Goal: Information Seeking & Learning: Learn about a topic

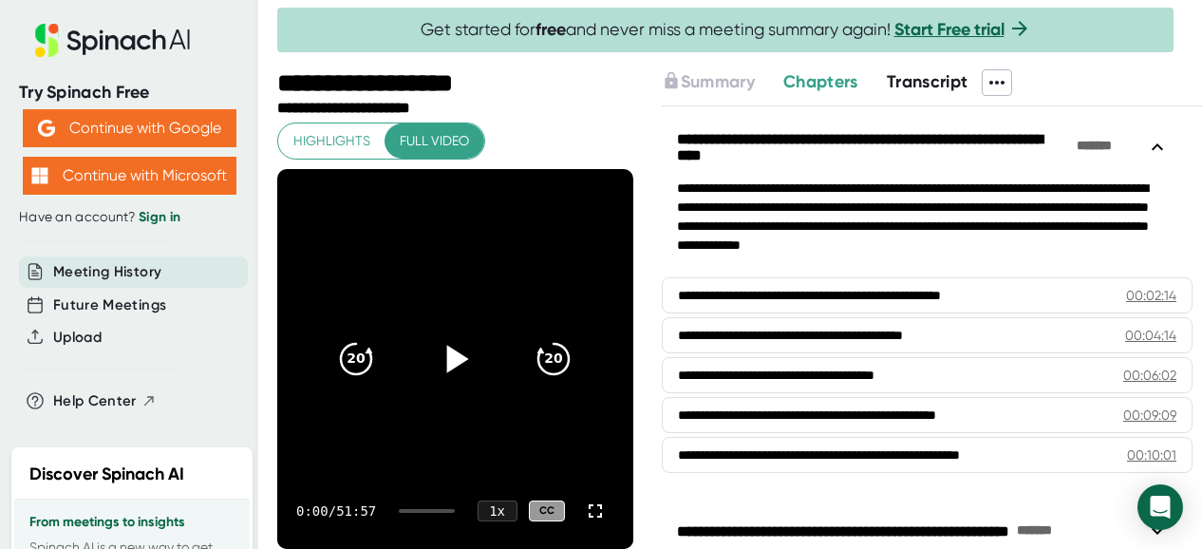
click at [447, 359] on icon at bounding box center [458, 359] width 22 height 28
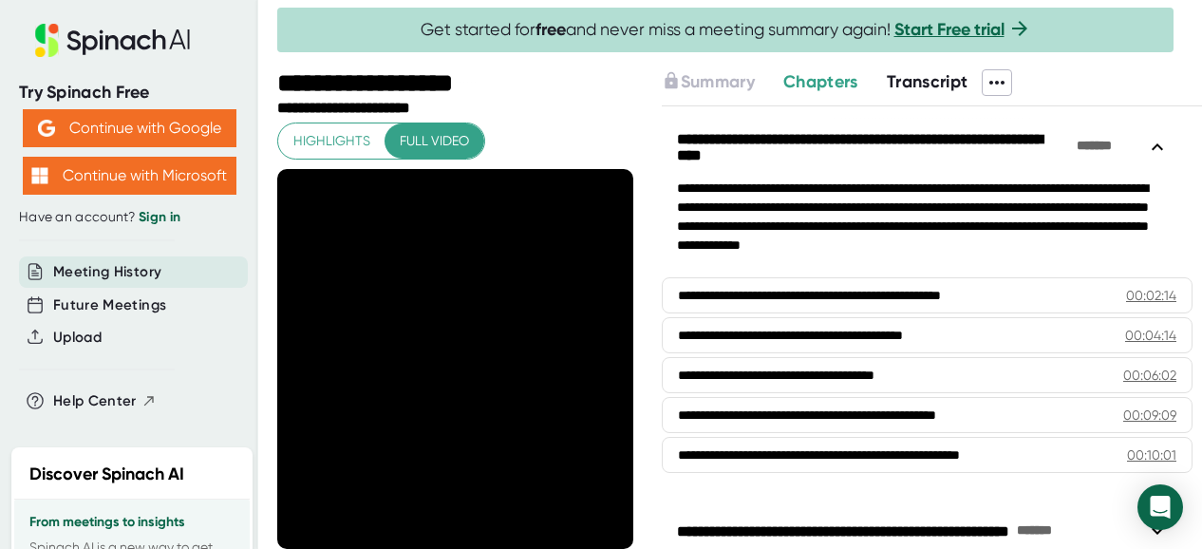
click at [1028, 26] on icon at bounding box center [1020, 28] width 23 height 23
click at [404, 134] on span "Full video" at bounding box center [434, 141] width 69 height 24
click at [352, 141] on span "Highlights" at bounding box center [331, 141] width 77 height 24
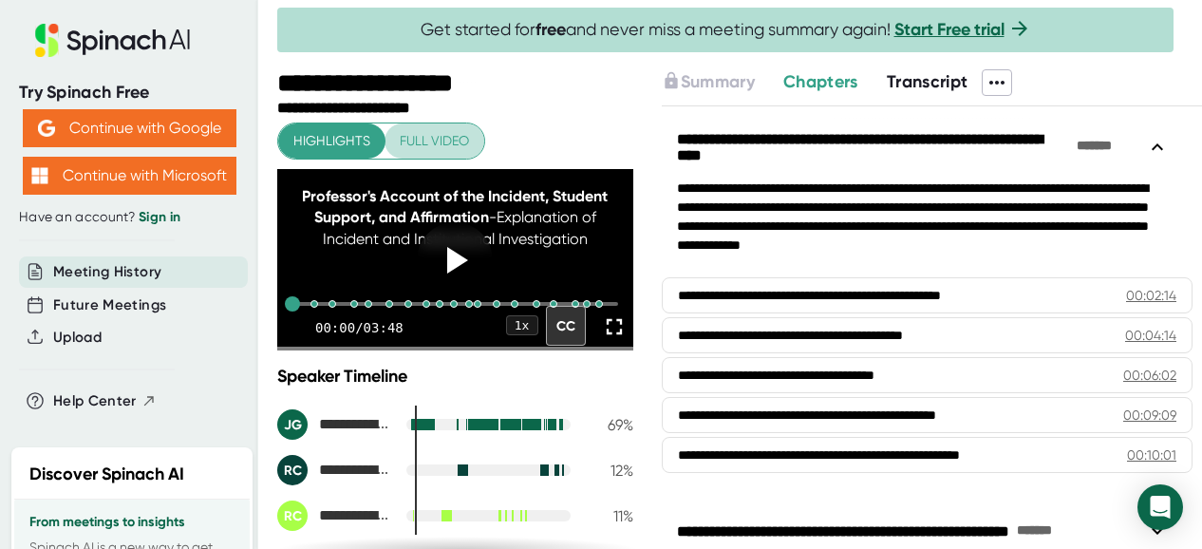
click at [437, 134] on span "Full video" at bounding box center [434, 141] width 69 height 24
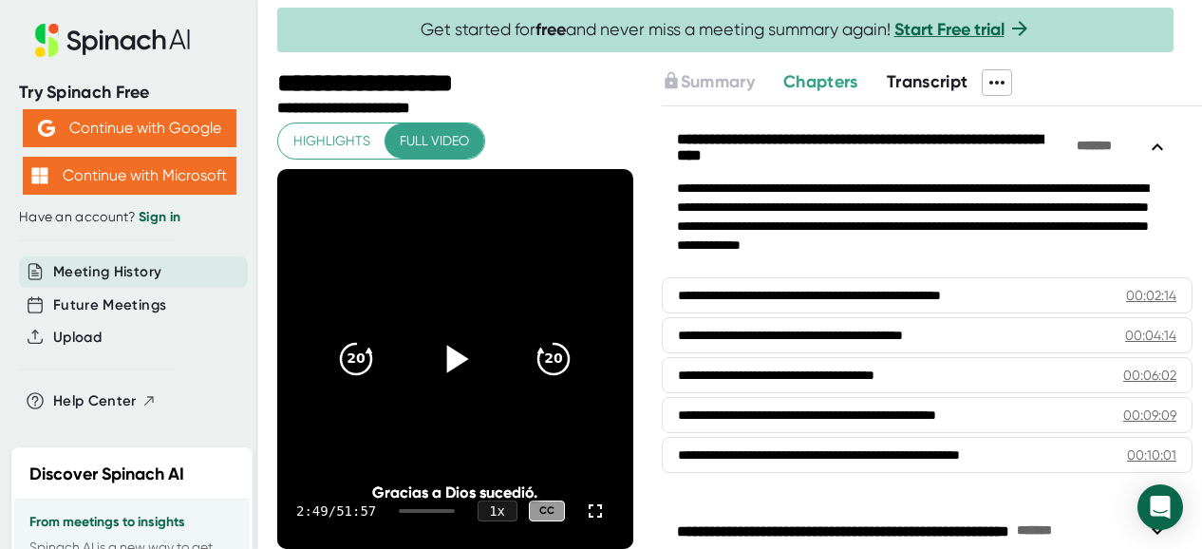
click at [447, 352] on icon at bounding box center [458, 359] width 22 height 28
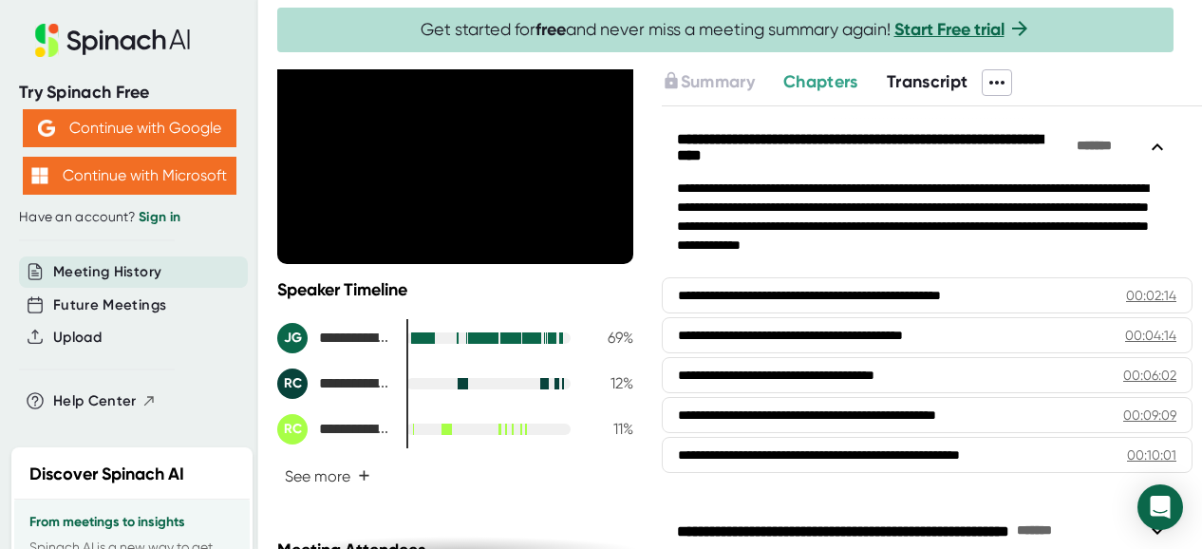
scroll to position [190, 0]
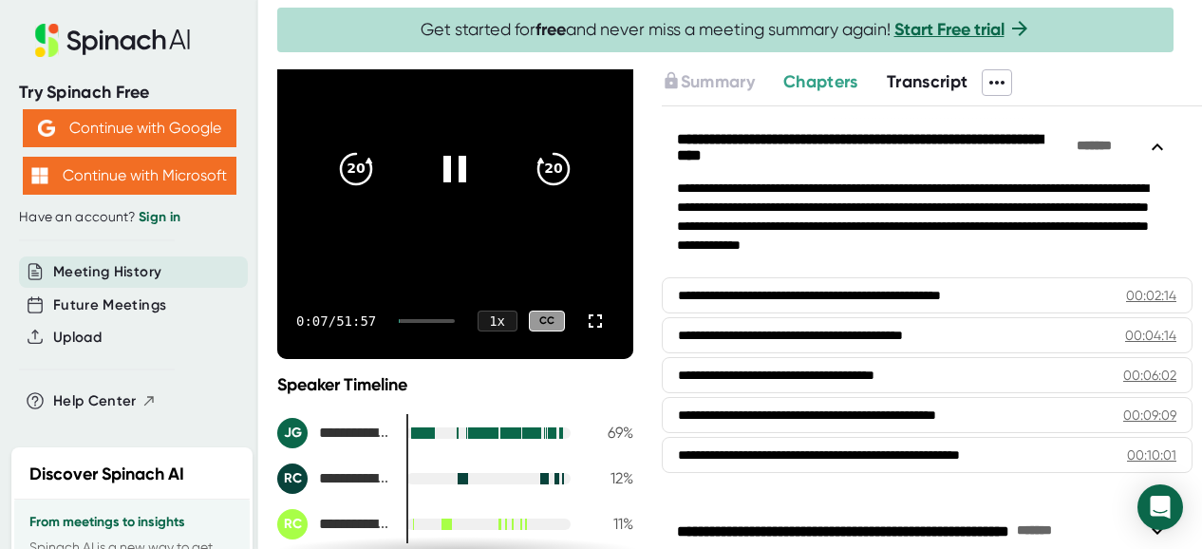
click at [397, 254] on video at bounding box center [455, 169] width 356 height 380
click at [454, 177] on icon at bounding box center [454, 168] width 47 height 47
click at [406, 320] on div "0:09 / 51:57 1 x CC" at bounding box center [455, 321] width 356 height 76
click at [444, 162] on icon at bounding box center [456, 169] width 24 height 28
